Goal: Obtain resource: Download file/media

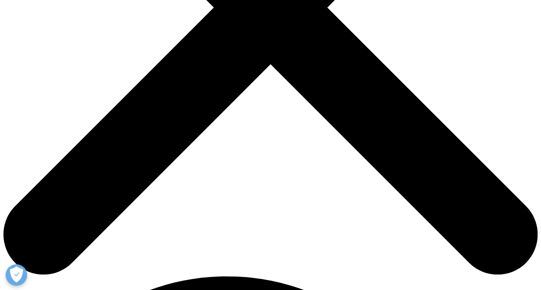
scroll to position [276, 0]
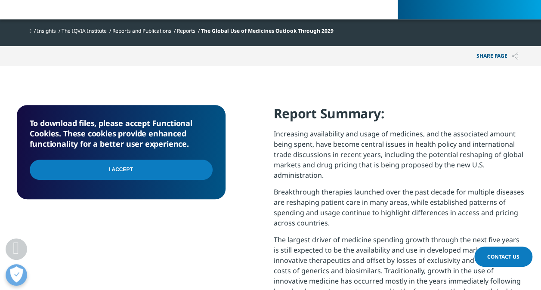
click at [118, 170] on input "I Accept" at bounding box center [121, 170] width 183 height 20
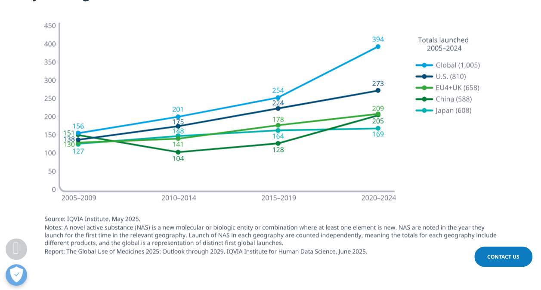
scroll to position [757, 0]
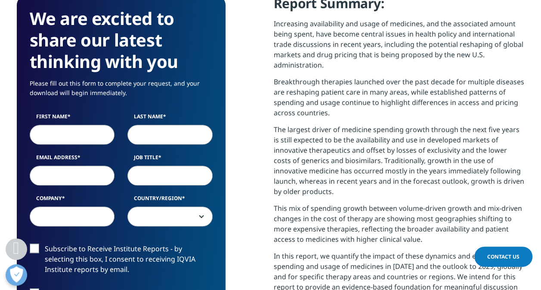
scroll to position [396, 0]
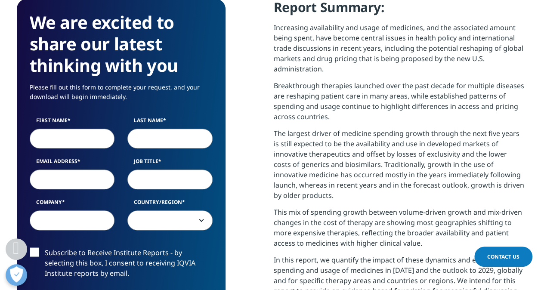
click at [92, 129] on input "First Name" at bounding box center [72, 139] width 85 height 20
type input "Giulia"
click at [138, 129] on input "Last Name" at bounding box center [169, 139] width 85 height 20
type input "Pellerin"
click at [84, 170] on input "Email Address" at bounding box center [72, 180] width 85 height 20
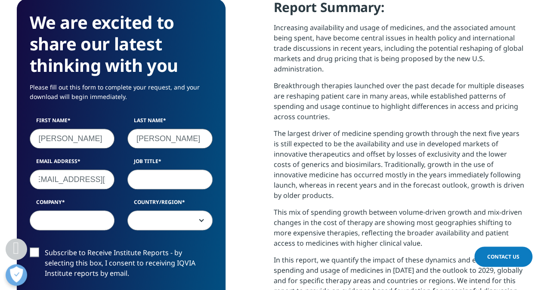
scroll to position [0, 11]
type input "gpelle01@kenvue.com"
click at [183, 170] on input "Job Title" at bounding box center [169, 180] width 85 height 20
type input "Marketing analyst"
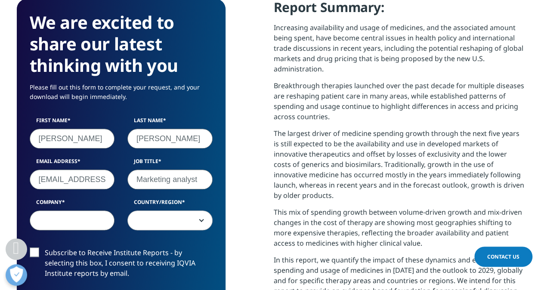
click at [78, 210] on input "Company" at bounding box center [72, 220] width 85 height 20
type input "k"
type input "Kenvue"
click at [164, 211] on span at bounding box center [170, 221] width 84 height 20
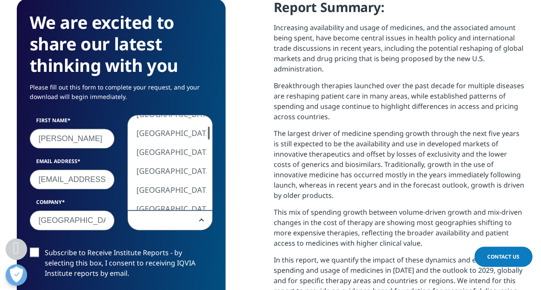
click at [213, 121] on span "United States Canada United Kingdom Afghanistan Albania Algeria American Samoa …" at bounding box center [231, 125] width 209 height 20
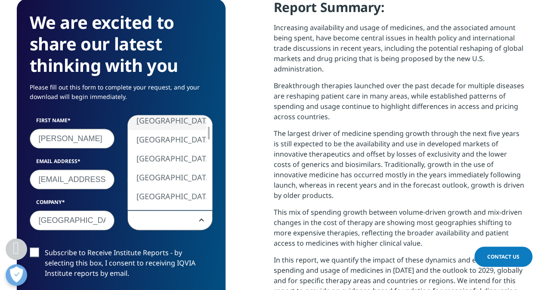
select select "[GEOGRAPHIC_DATA]"
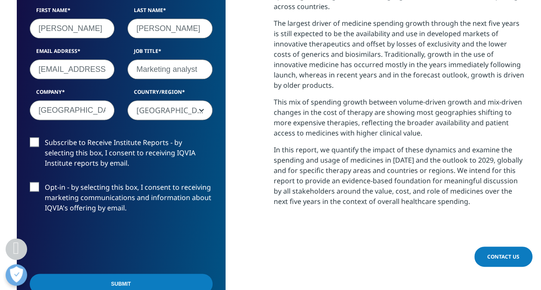
scroll to position [526, 0]
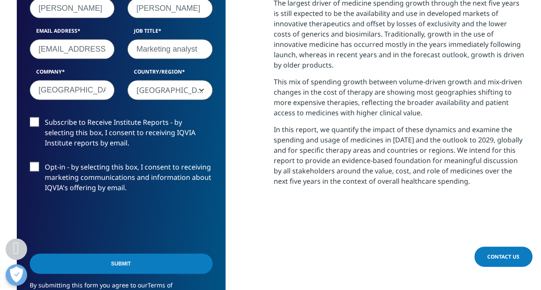
click at [130, 254] on input "Submit" at bounding box center [121, 264] width 183 height 20
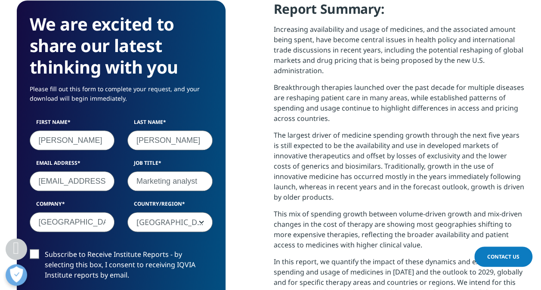
scroll to position [346, 508]
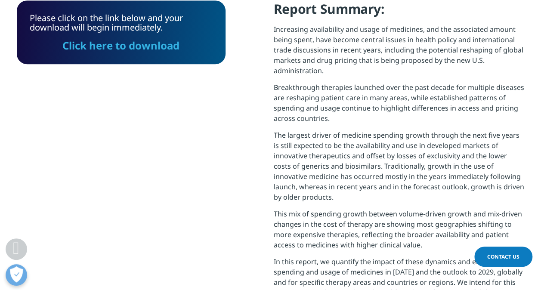
click at [136, 38] on link "Click here to download" at bounding box center [120, 45] width 117 height 14
